Goal: Task Accomplishment & Management: Manage account settings

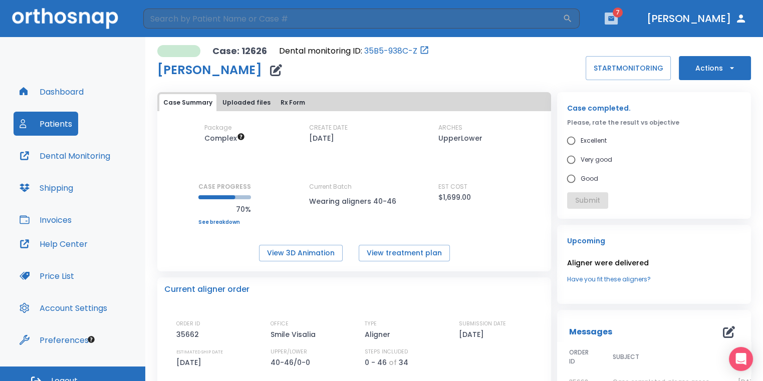
click at [614, 21] on icon "button" at bounding box center [611, 18] width 6 height 5
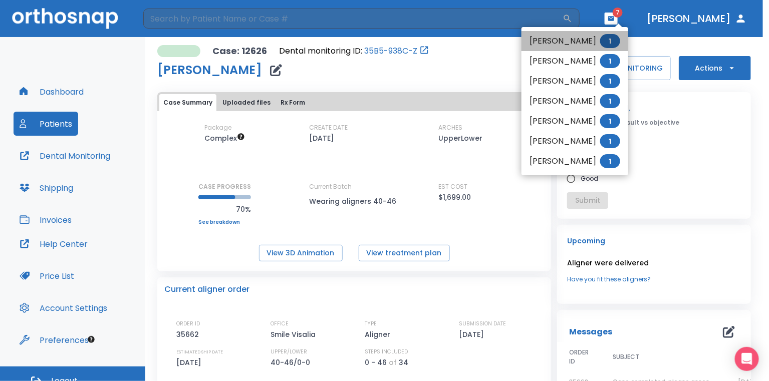
click at [543, 45] on li "[PERSON_NAME] 1" at bounding box center [575, 41] width 107 height 20
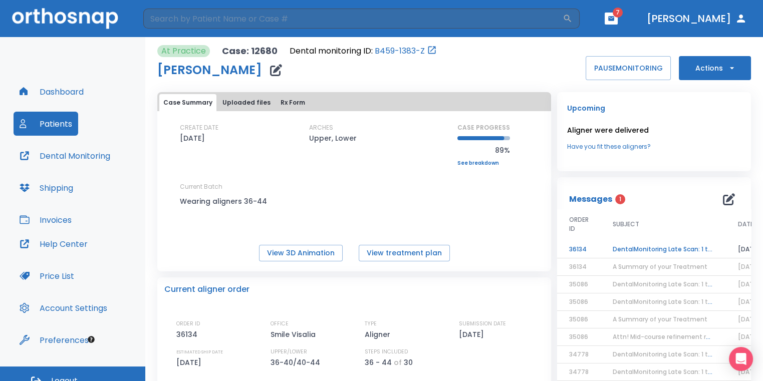
click at [653, 248] on td "DentalMonitoring Late Scan: 1 to 2 Weeks Notification" at bounding box center [663, 250] width 125 height 18
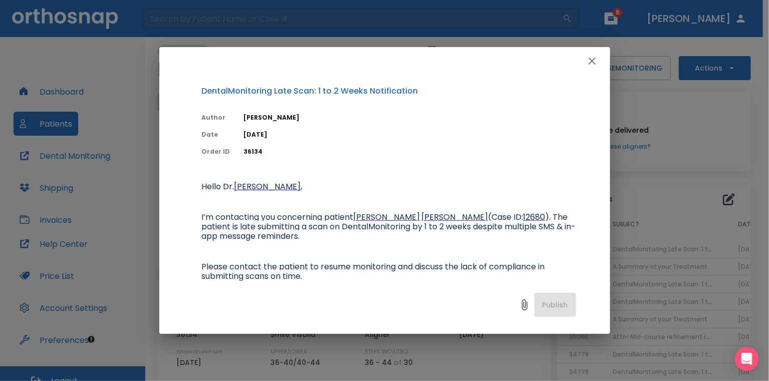
click at [591, 61] on icon "button" at bounding box center [592, 61] width 7 height 7
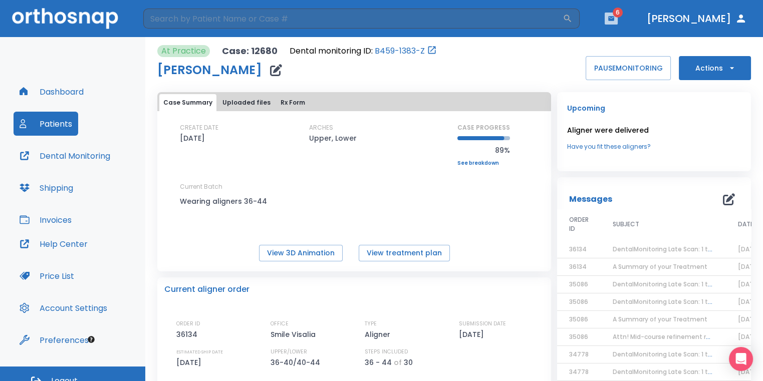
click at [618, 23] on button "button" at bounding box center [611, 19] width 13 height 12
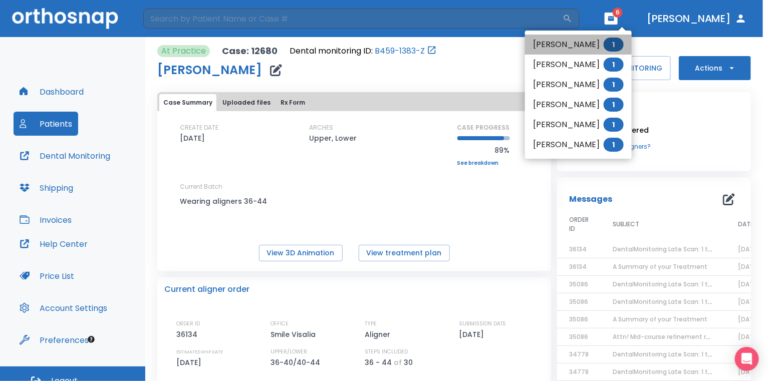
click at [594, 39] on li "[PERSON_NAME] 1" at bounding box center [578, 45] width 107 height 20
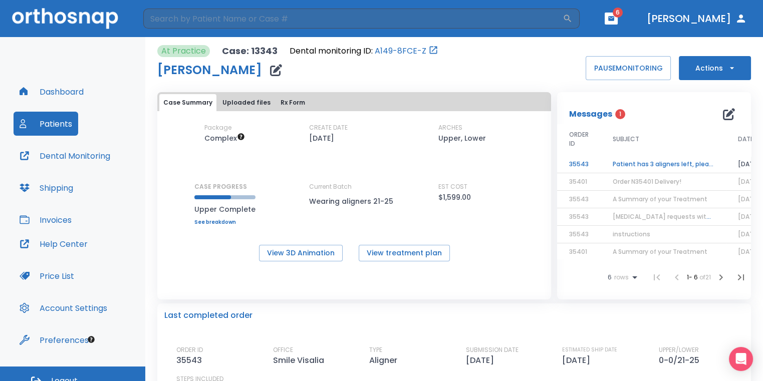
click at [661, 158] on td "Patient has 3 aligners left, please order next set!" at bounding box center [663, 165] width 125 height 18
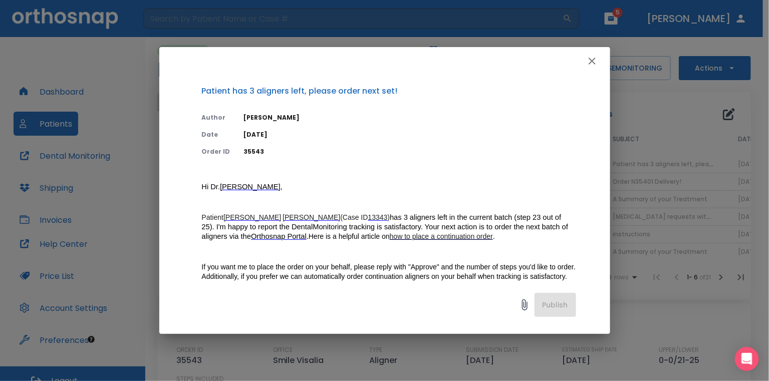
click at [596, 65] on icon "button" at bounding box center [592, 61] width 12 height 12
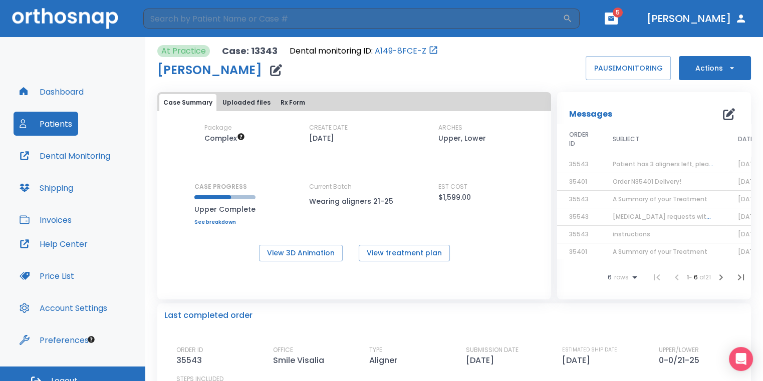
click at [699, 71] on button "Actions" at bounding box center [715, 68] width 72 height 24
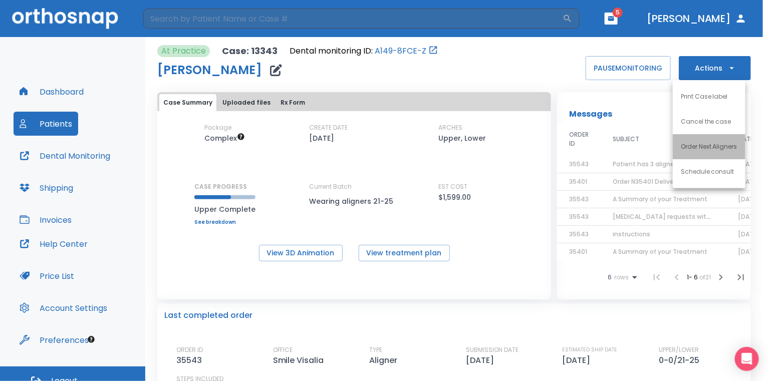
click at [690, 144] on p "Order Next Aligners" at bounding box center [709, 146] width 57 height 9
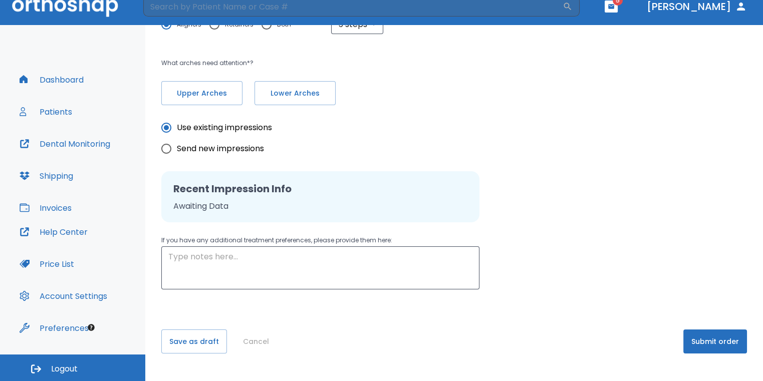
scroll to position [203, 0]
click at [713, 336] on button "Submit order" at bounding box center [716, 342] width 64 height 24
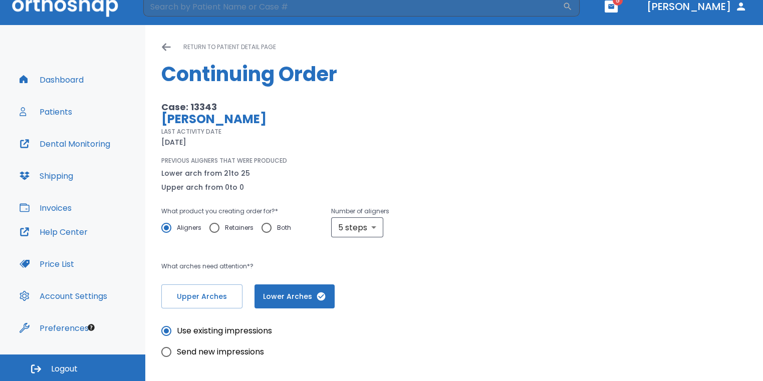
scroll to position [0, 0]
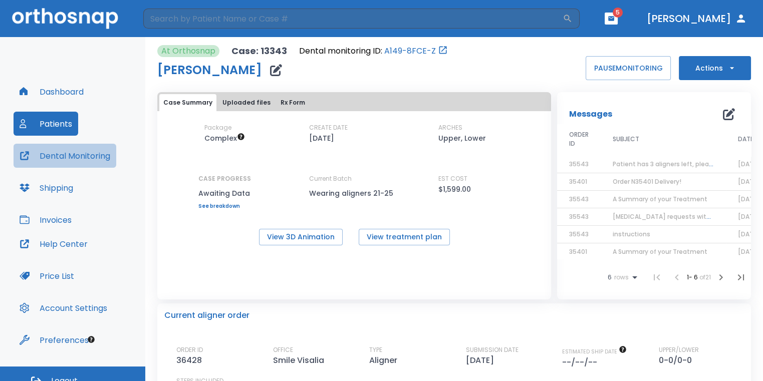
click at [95, 153] on button "Dental Monitoring" at bounding box center [65, 156] width 103 height 24
click at [618, 22] on button "button" at bounding box center [611, 19] width 13 height 12
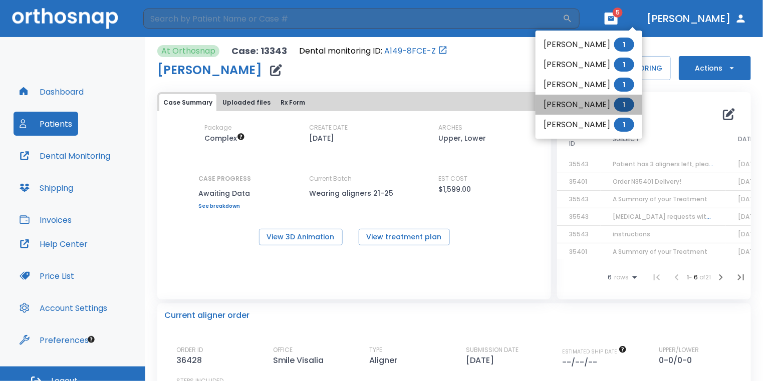
click at [588, 105] on li "[PERSON_NAME] 1" at bounding box center [589, 105] width 107 height 20
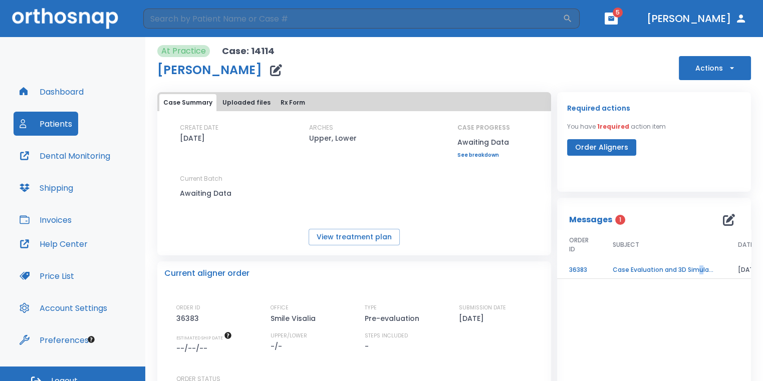
click at [696, 265] on td "Case Evaluation and 3D Simulation Ready" at bounding box center [663, 271] width 125 height 18
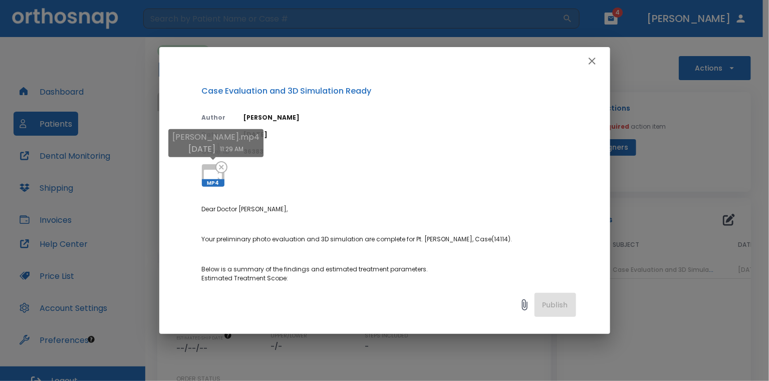
click at [212, 168] on icon at bounding box center [213, 176] width 24 height 24
click at [675, 151] on div "Case Evaluation and 3D Simulation Ready Author [PERSON_NAME] Date [DATE] Order …" at bounding box center [384, 190] width 769 height 381
click at [209, 168] on icon at bounding box center [213, 176] width 24 height 24
click at [666, 191] on div "Case Evaluation and 3D Simulation Ready Author [PERSON_NAME] Date [DATE] Order …" at bounding box center [384, 190] width 769 height 381
click at [598, 63] on button "button" at bounding box center [592, 61] width 20 height 20
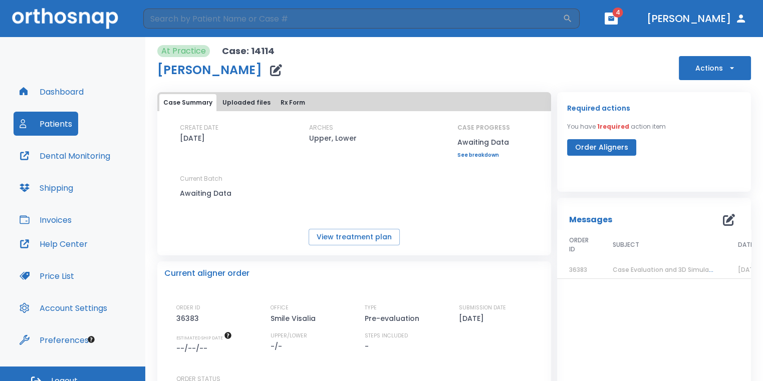
click at [624, 15] on span "4" at bounding box center [618, 13] width 11 height 10
click at [618, 23] on button "button" at bounding box center [611, 19] width 13 height 12
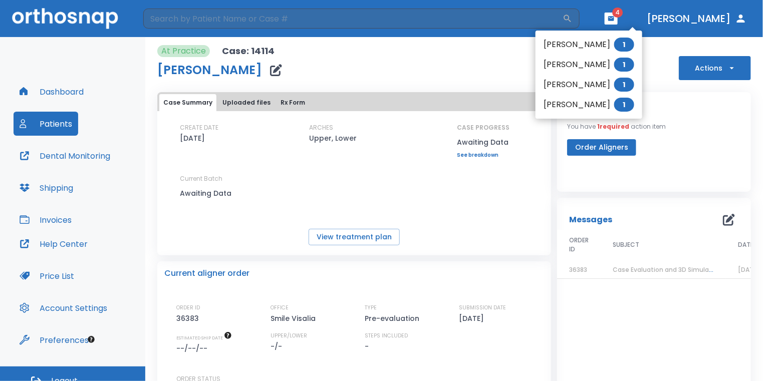
click at [610, 101] on li "[PERSON_NAME] 1" at bounding box center [589, 105] width 107 height 20
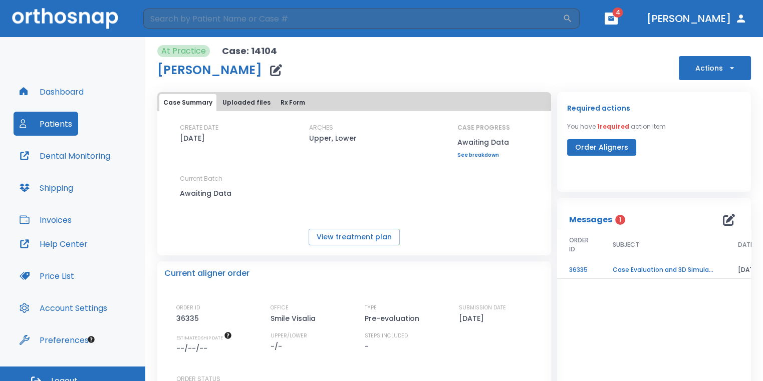
click at [682, 268] on td "Case Evaluation and 3D Simulation Ready" at bounding box center [663, 271] width 125 height 18
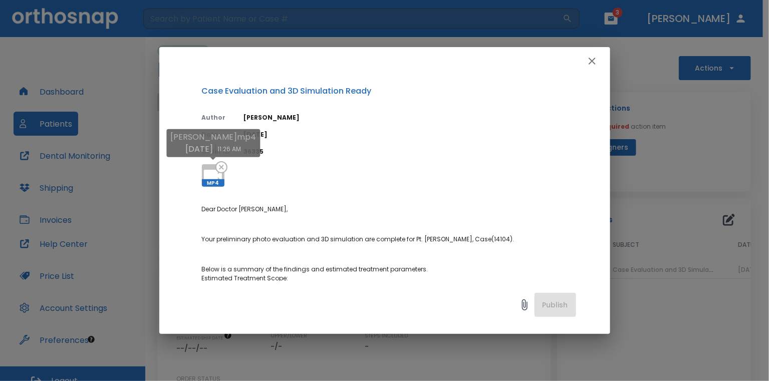
click at [209, 172] on icon at bounding box center [213, 176] width 18 height 12
click at [683, 216] on div "Case Evaluation and 3D Simulation Ready Author [PERSON_NAME] Date [DATE] Order …" at bounding box center [384, 190] width 769 height 381
click at [600, 66] on button "button" at bounding box center [592, 61] width 20 height 20
